Goal: Task Accomplishment & Management: Manage account settings

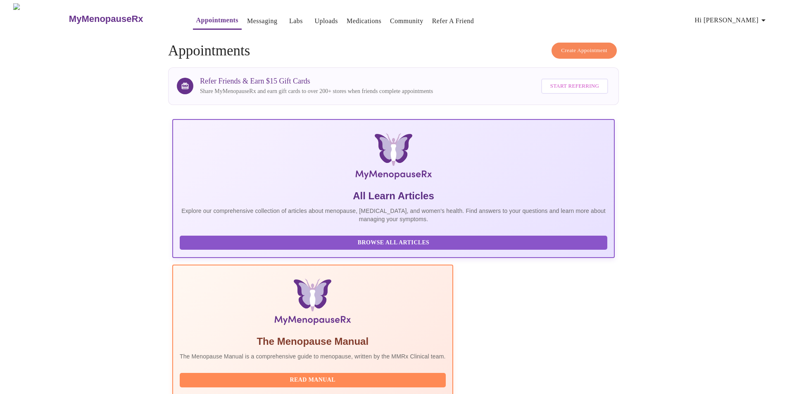
scroll to position [59, 0]
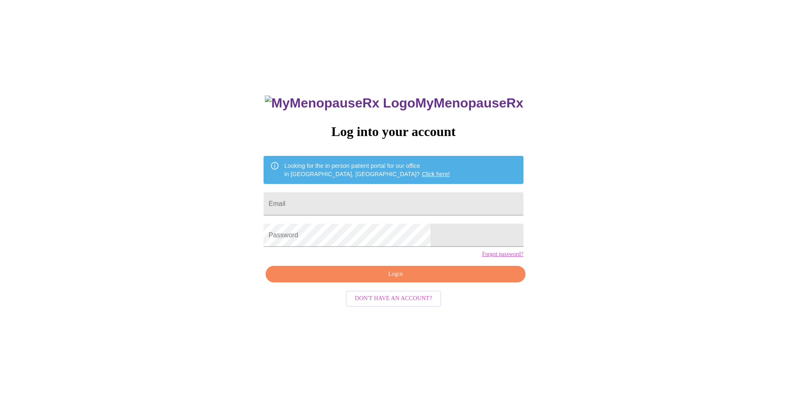
scroll to position [8, 0]
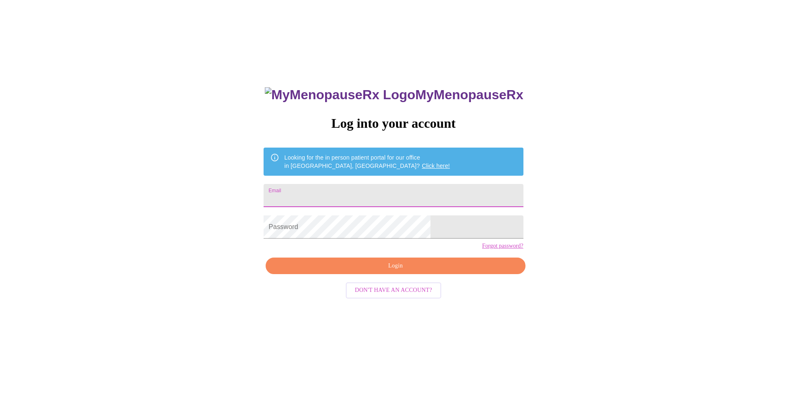
click at [387, 190] on input "Email" at bounding box center [393, 195] width 259 height 23
type input "[DOMAIN_NAME][EMAIL_ADDRESS][DOMAIN_NAME]"
click at [365, 271] on span "Login" at bounding box center [395, 266] width 240 height 10
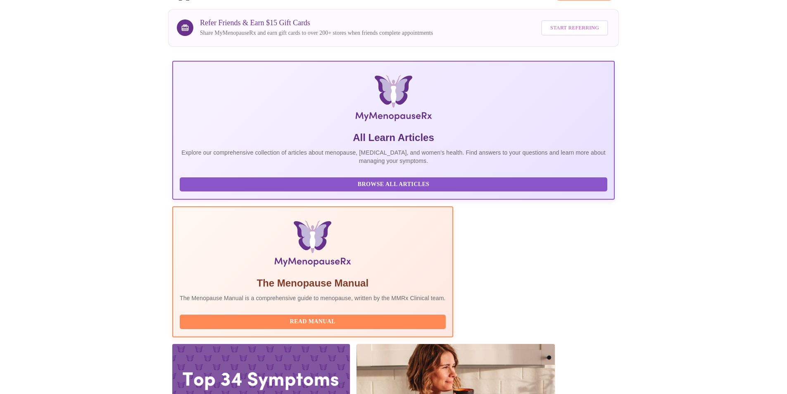
scroll to position [59, 0]
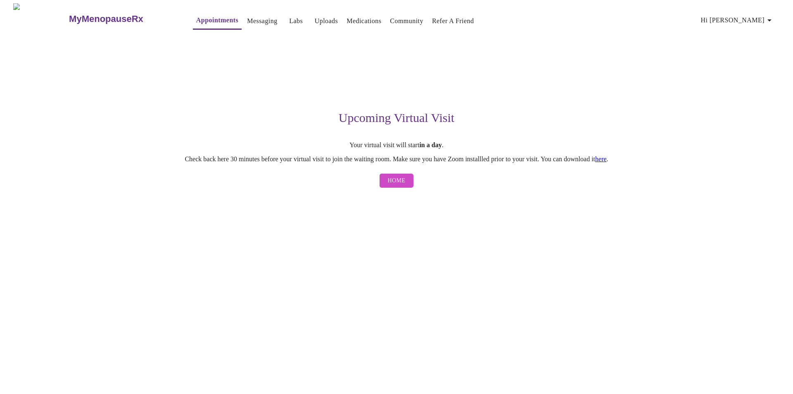
click at [607, 159] on link "here" at bounding box center [601, 158] width 12 height 7
click at [351, 18] on link "Medications" at bounding box center [364, 21] width 35 height 12
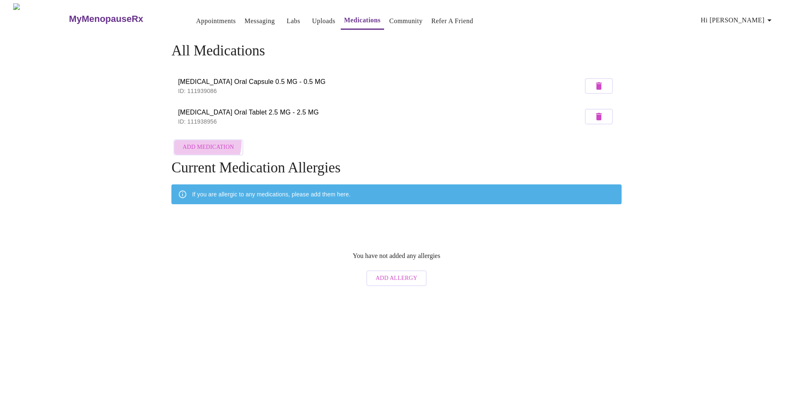
click at [197, 142] on span "Add Medication" at bounding box center [208, 147] width 51 height 10
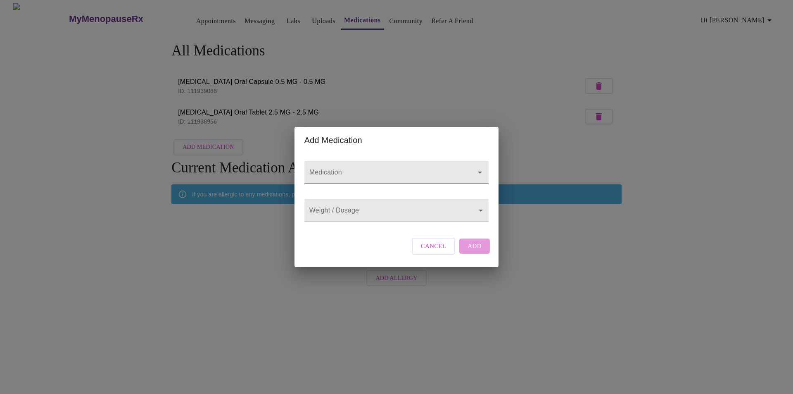
click at [374, 169] on input "Medication" at bounding box center [385, 176] width 154 height 15
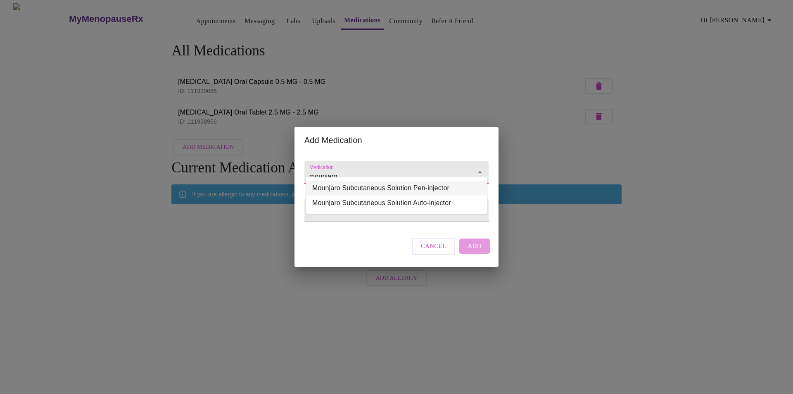
click at [371, 190] on li "Mounjaro Subcutaneous Solution Pen-injector" at bounding box center [397, 188] width 182 height 15
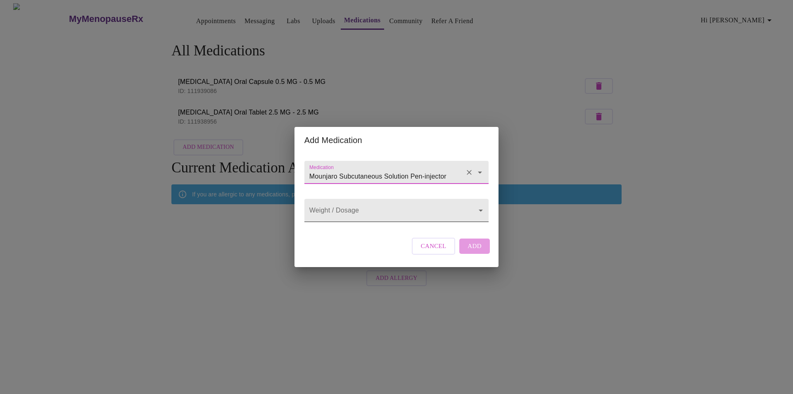
type input "Mounjaro Subcutaneous Solution Pen-injector"
click at [360, 209] on body "MyMenopauseRx Appointments Messaging Labs Uploads Medications Community Refer a…" at bounding box center [396, 146] width 787 height 287
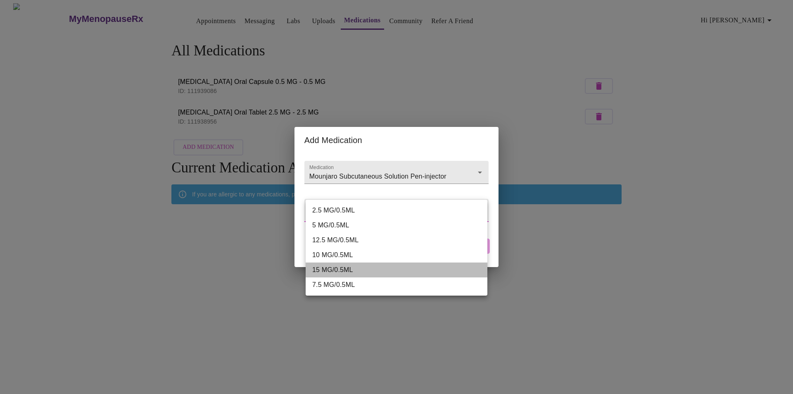
click at [344, 269] on li "15 MG/0.5ML" at bounding box center [397, 269] width 182 height 15
type input "15 MG/0.5ML"
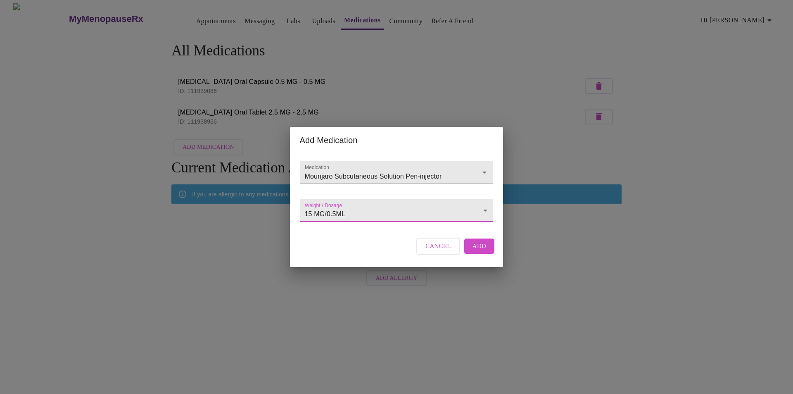
click at [481, 248] on button "Add" at bounding box center [479, 245] width 31 height 15
